Goal: Browse casually

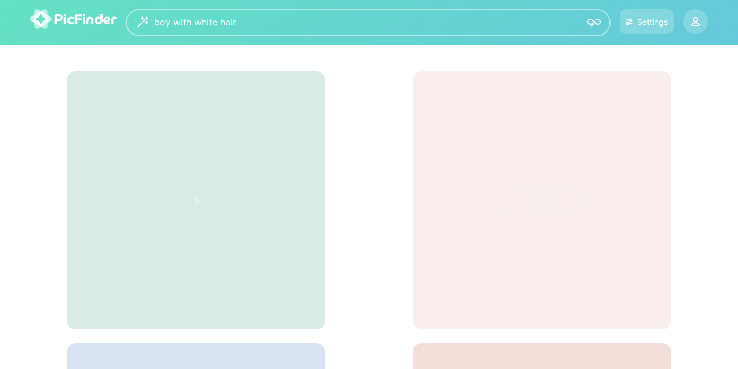
click at [265, 103] on div at bounding box center [196, 200] width 258 height 258
click at [207, 140] on div at bounding box center [196, 200] width 258 height 258
click at [594, 20] on img at bounding box center [594, 23] width 14 height 14
